Goal: Complete application form: Complete application form

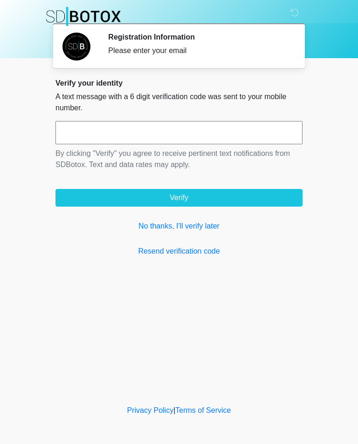
click at [167, 133] on input "text" at bounding box center [178, 132] width 247 height 23
type input "******"
click at [231, 195] on button "Verify" at bounding box center [178, 198] width 247 height 18
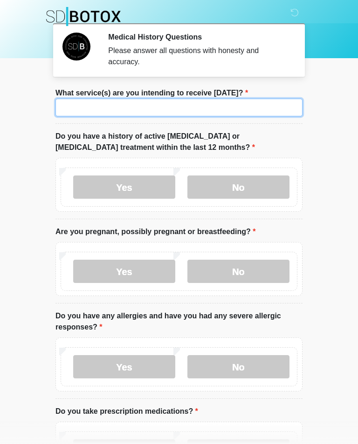
click at [196, 115] on input "What service(s) are you intending to receive [DATE]?" at bounding box center [178, 108] width 247 height 18
type input "*****"
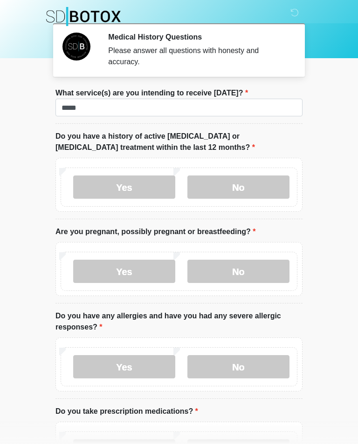
click at [244, 190] on label "No" at bounding box center [238, 187] width 102 height 23
click at [256, 262] on label "No" at bounding box center [238, 271] width 102 height 23
click at [249, 368] on label "No" at bounding box center [238, 366] width 102 height 23
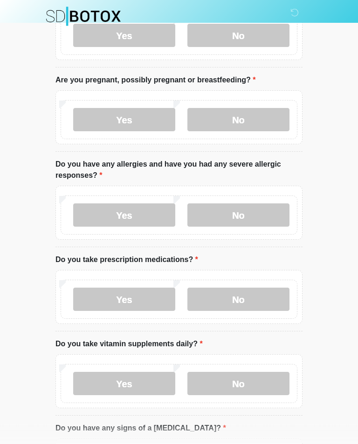
scroll to position [152, 0]
click at [136, 299] on label "Yes" at bounding box center [124, 299] width 102 height 23
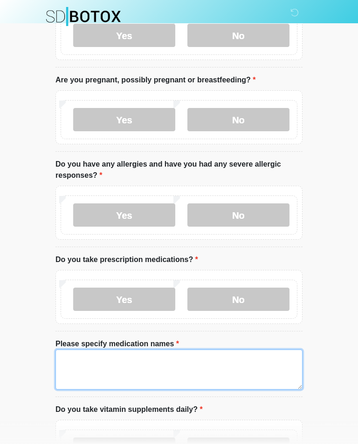
click at [135, 368] on textarea "Please specify medication names" at bounding box center [178, 370] width 247 height 40
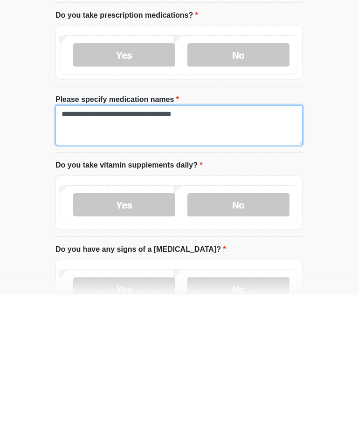
type textarea "**********"
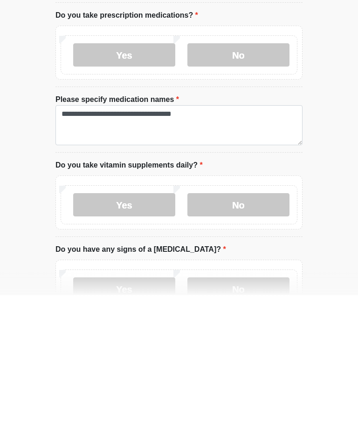
click at [266, 342] on label "No" at bounding box center [238, 353] width 102 height 23
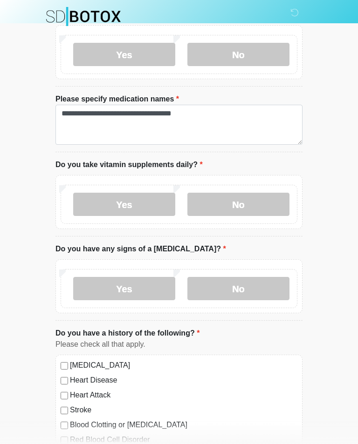
click at [260, 282] on label "No" at bounding box center [238, 288] width 102 height 23
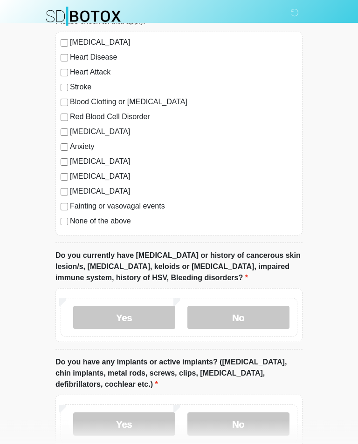
scroll to position [749, 0]
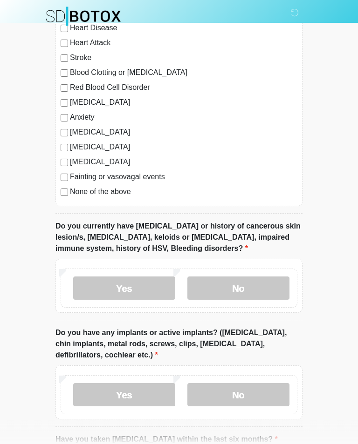
click at [244, 288] on label "No" at bounding box center [238, 288] width 102 height 23
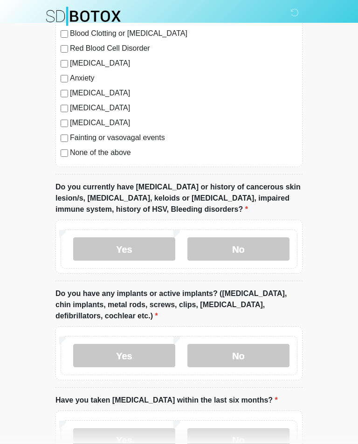
scroll to position [789, 0]
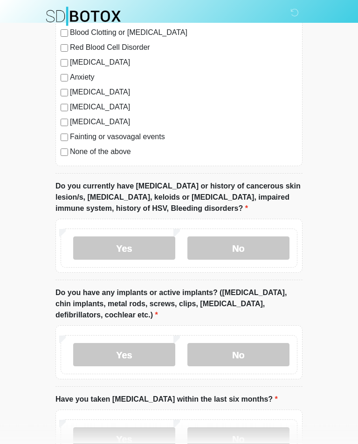
click at [130, 245] on label "Yes" at bounding box center [124, 248] width 102 height 23
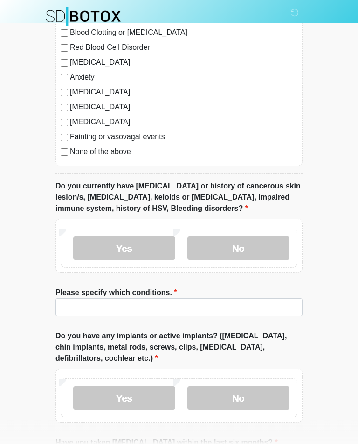
scroll to position [789, 0]
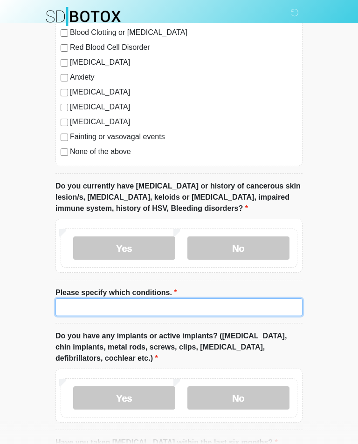
click at [149, 307] on input "Please specify which conditions." at bounding box center [178, 307] width 247 height 18
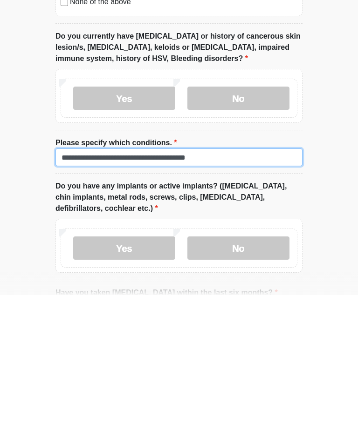
type input "**********"
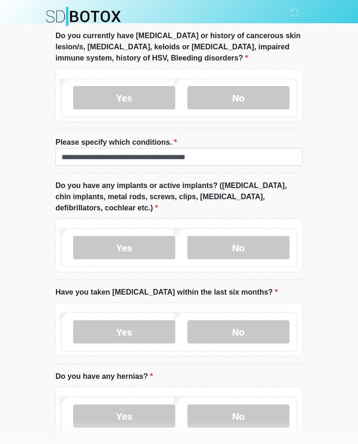
click at [256, 240] on label "No" at bounding box center [238, 247] width 102 height 23
click at [238, 326] on label "No" at bounding box center [238, 331] width 102 height 23
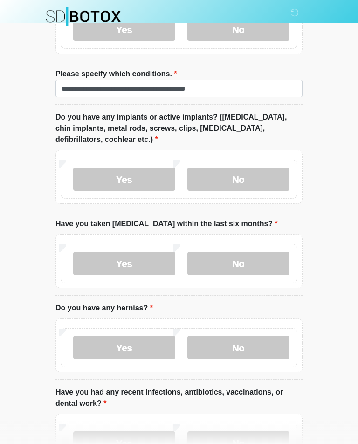
click at [262, 342] on label "No" at bounding box center [238, 347] width 102 height 23
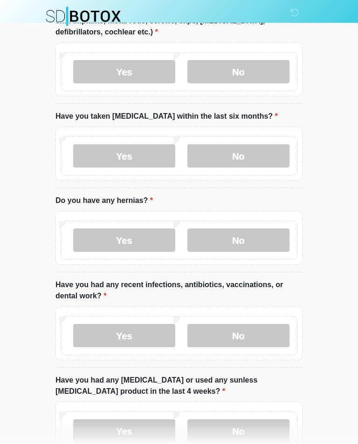
click at [267, 332] on label "No" at bounding box center [238, 336] width 102 height 23
click at [144, 331] on label "Yes" at bounding box center [124, 335] width 102 height 23
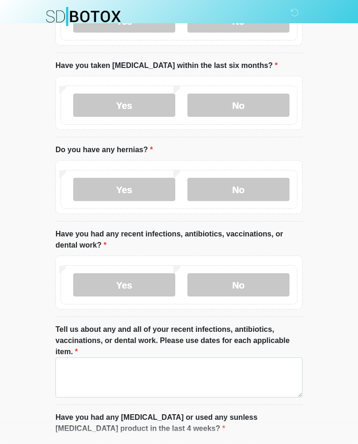
scroll to position [1181, 0]
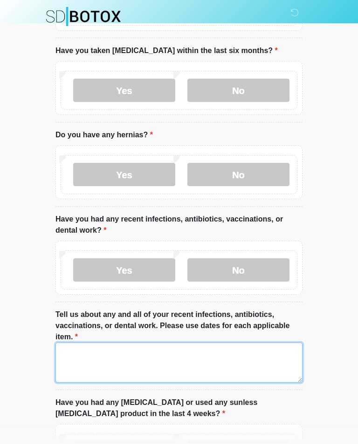
click at [159, 357] on textarea "Tell us about any and all of your recent infections, antibiotics, vaccinations,…" at bounding box center [178, 363] width 247 height 40
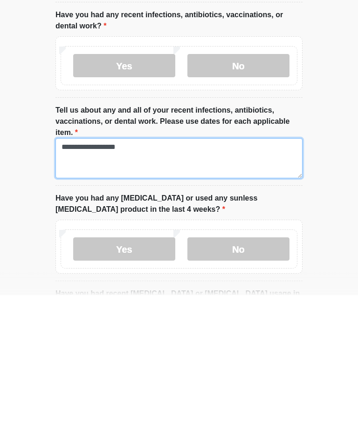
type textarea "**********"
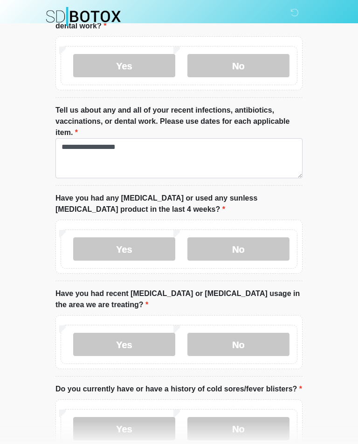
click at [252, 241] on label "No" at bounding box center [238, 248] width 102 height 23
click at [240, 337] on label "No" at bounding box center [238, 344] width 102 height 23
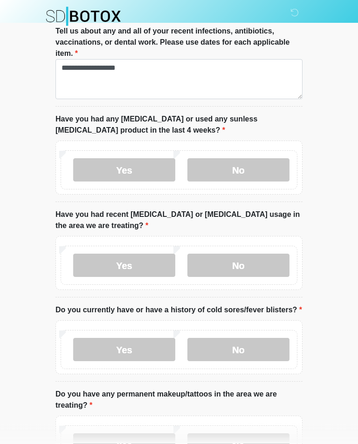
scroll to position [1465, 0]
click at [259, 340] on label "No" at bounding box center [238, 349] width 102 height 23
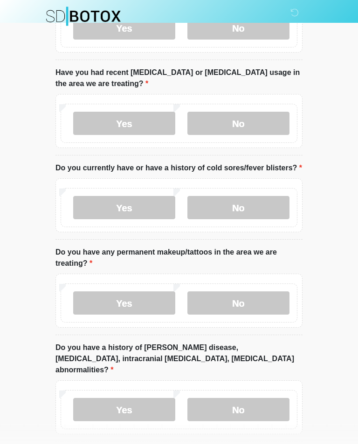
scroll to position [1606, 0]
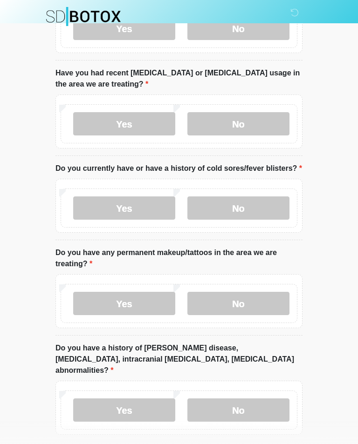
click at [245, 298] on label "No" at bounding box center [238, 303] width 102 height 23
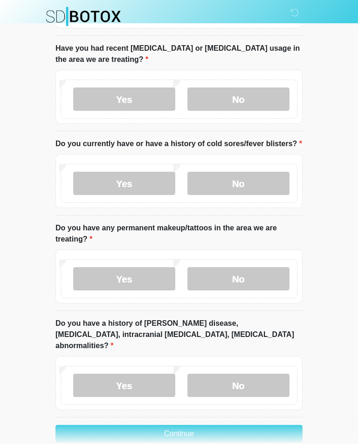
scroll to position [1650, 0]
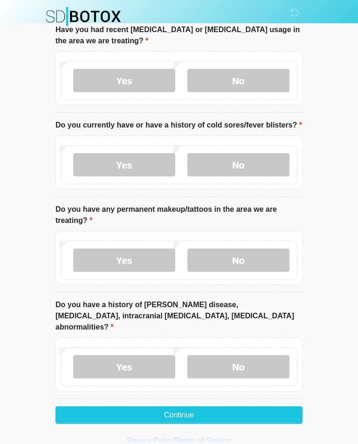
click at [251, 355] on label "No" at bounding box center [238, 366] width 102 height 23
click at [219, 406] on button "Continue" at bounding box center [178, 415] width 247 height 18
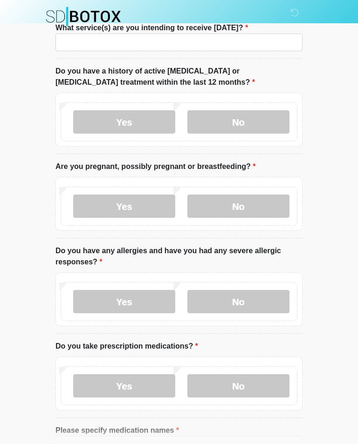
scroll to position [0, 0]
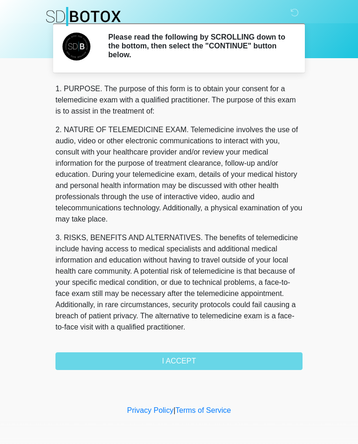
click at [203, 357] on div "1. PURPOSE. The purpose of this form is to obtain your consent for a telemedici…" at bounding box center [178, 226] width 247 height 287
click at [194, 361] on div "1. PURPOSE. The purpose of this form is to obtain your consent for a telemedici…" at bounding box center [178, 226] width 247 height 287
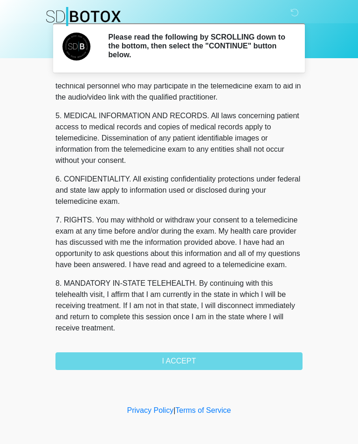
scroll to position [282, 0]
click at [227, 360] on button "I ACCEPT" at bounding box center [178, 361] width 247 height 18
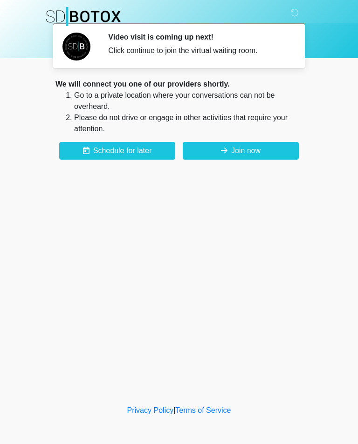
click at [260, 148] on button "Join now" at bounding box center [241, 151] width 116 height 18
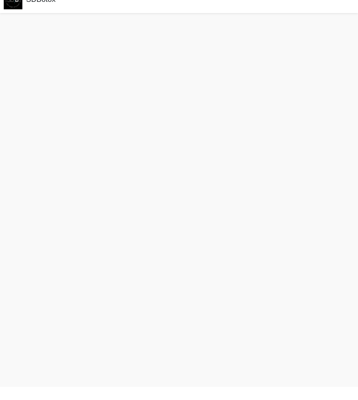
scroll to position [3, 0]
